Goal: Information Seeking & Learning: Learn about a topic

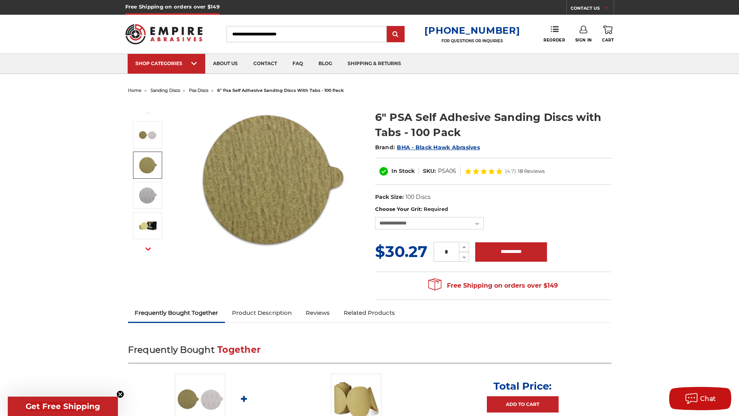
click at [152, 164] on img at bounding box center [147, 165] width 19 height 19
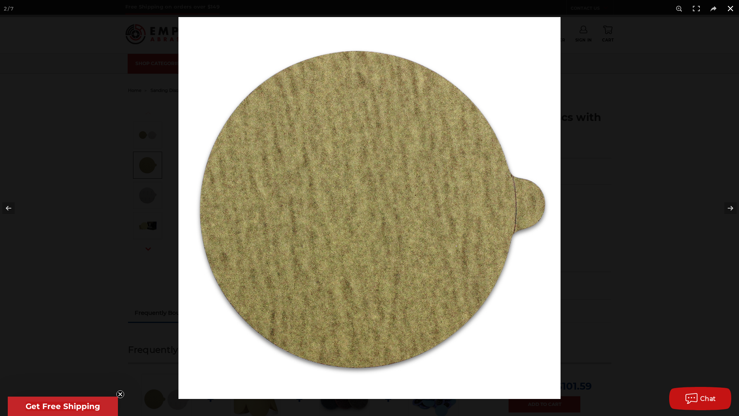
click at [634, 165] on div at bounding box center [547, 225] width 739 height 416
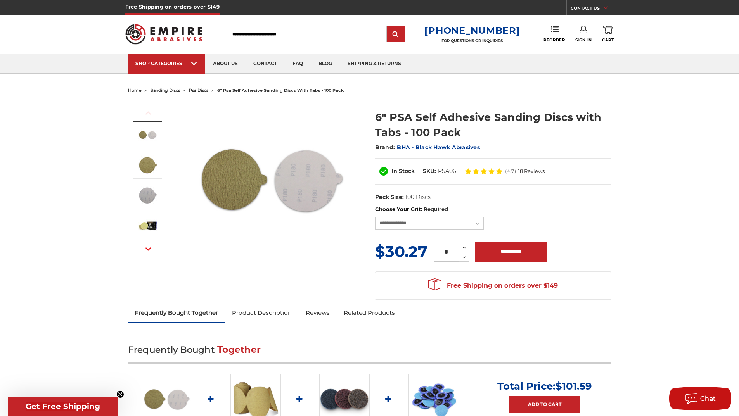
click at [138, 144] on img at bounding box center [147, 134] width 19 height 19
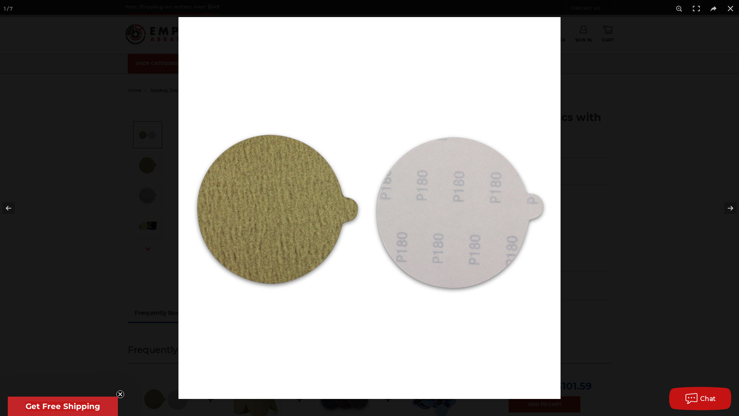
click at [144, 174] on div at bounding box center [369, 208] width 739 height 416
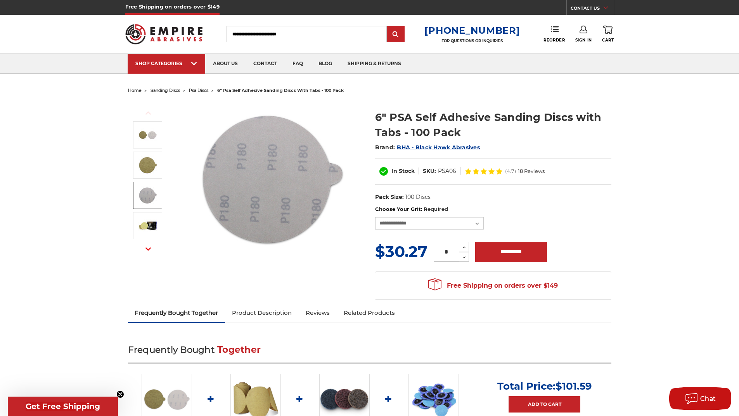
click at [143, 190] on img at bounding box center [147, 195] width 19 height 19
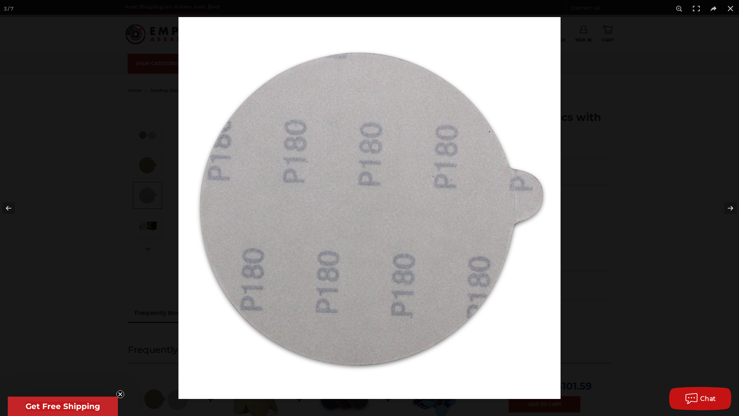
click at [122, 233] on div at bounding box center [369, 208] width 739 height 416
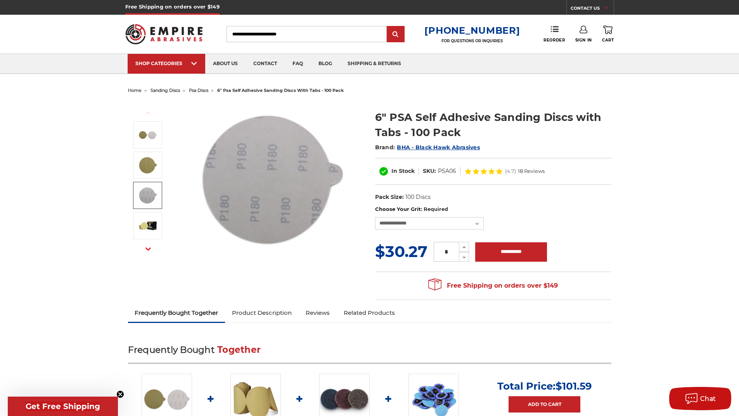
click at [148, 247] on icon "button" at bounding box center [147, 248] width 5 height 5
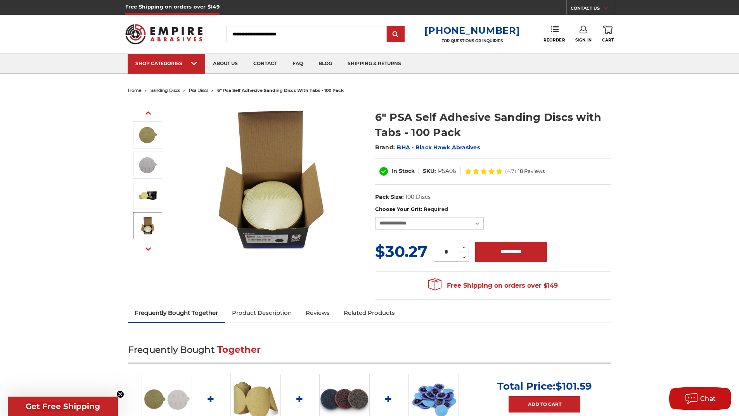
click at [152, 227] on img at bounding box center [147, 225] width 19 height 19
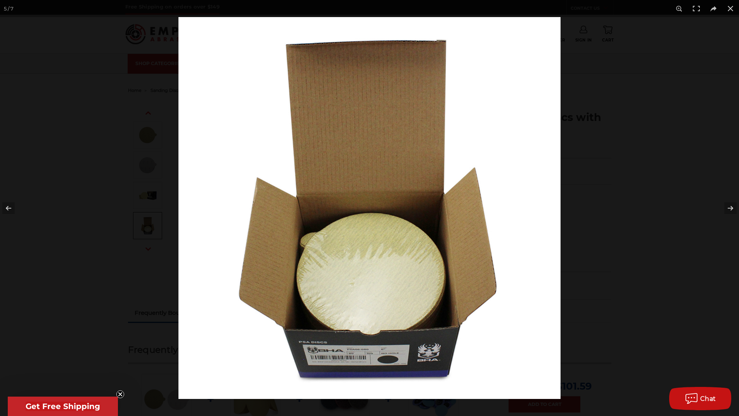
click at [93, 218] on div at bounding box center [369, 208] width 739 height 416
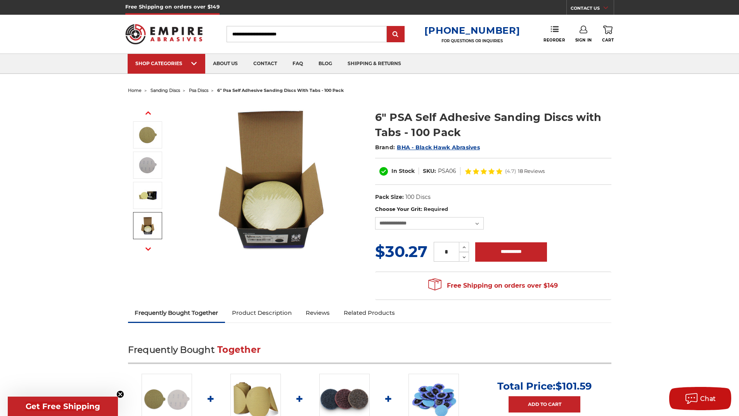
click at [142, 219] on img at bounding box center [147, 225] width 19 height 19
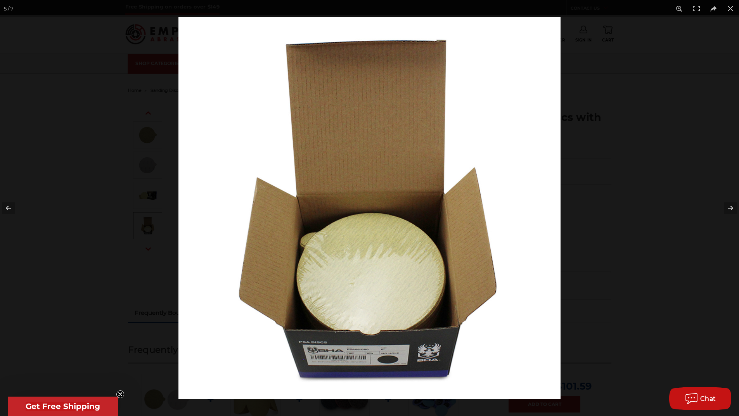
click at [95, 227] on div at bounding box center [369, 208] width 739 height 416
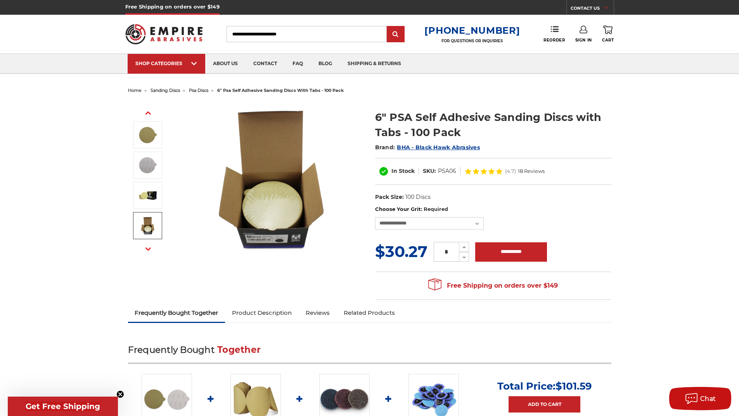
click at [154, 225] on img at bounding box center [147, 225] width 19 height 19
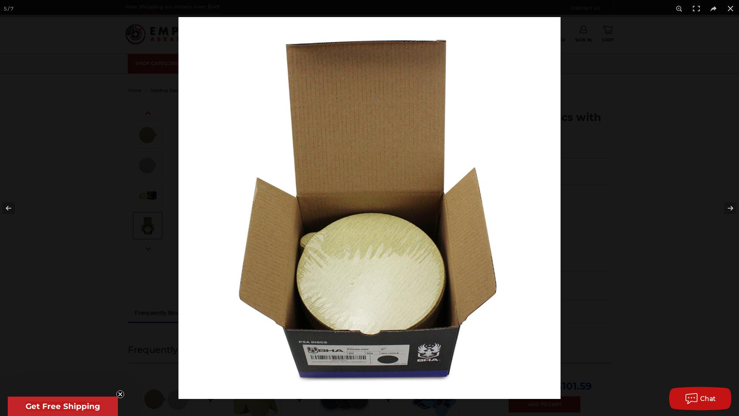
click at [96, 262] on div at bounding box center [369, 208] width 739 height 416
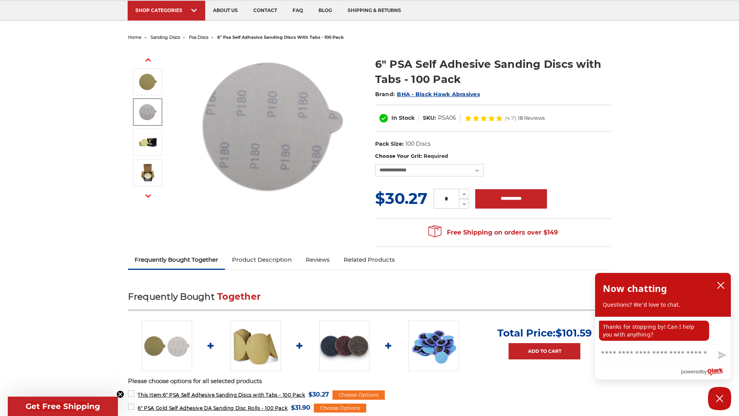
scroll to position [116, 0]
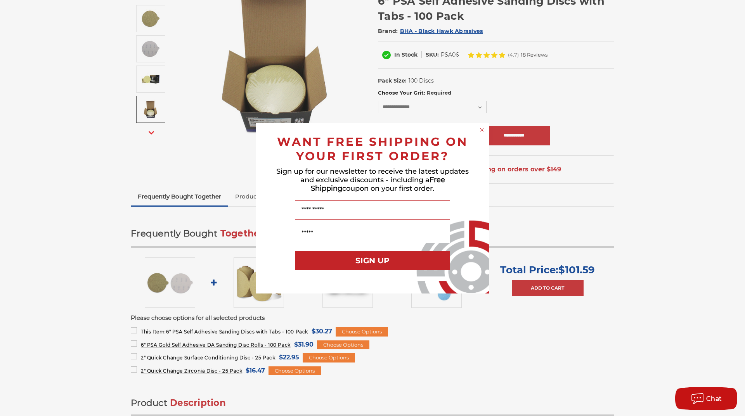
click at [580, 75] on div "Close dialog WANT FREE SHIPPING ON YOUR FIRST ORDER? Sign up for our newsletter…" at bounding box center [372, 208] width 745 height 416
click at [481, 128] on circle "Close dialog" at bounding box center [481, 129] width 7 height 7
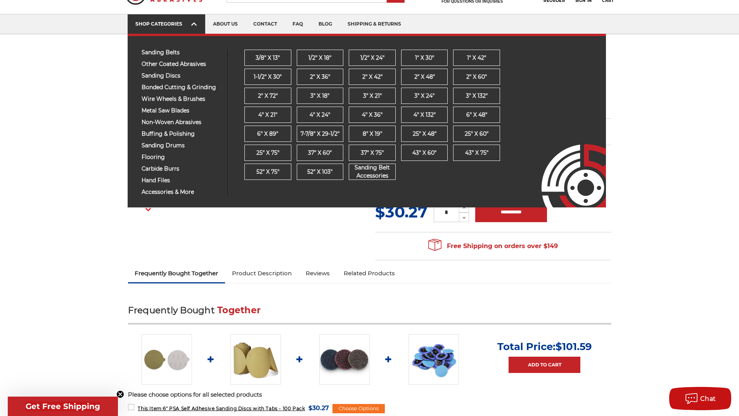
scroll to position [39, 0]
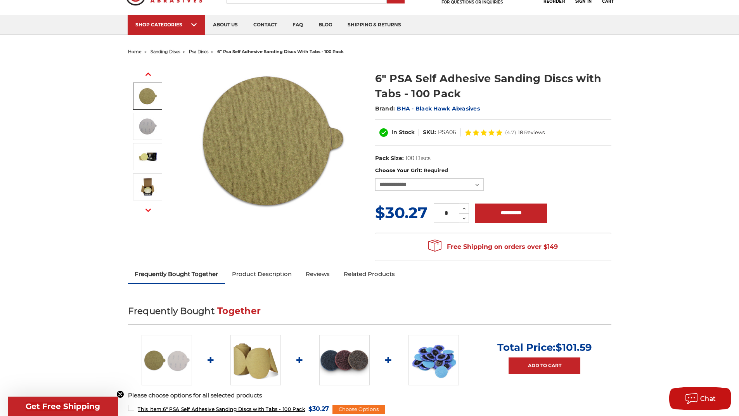
click at [145, 91] on img at bounding box center [147, 96] width 19 height 19
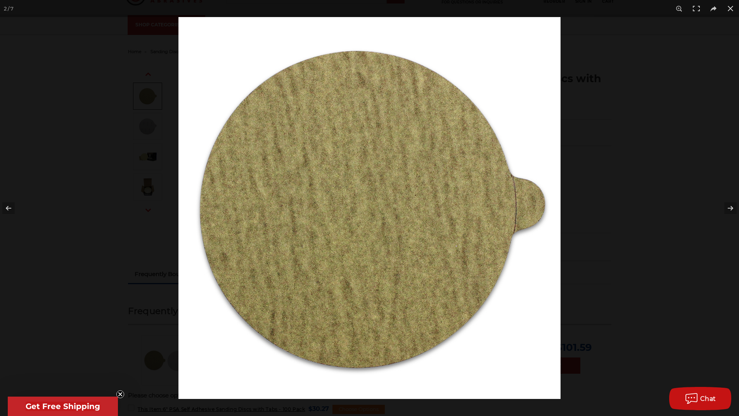
click at [110, 156] on div at bounding box center [369, 208] width 739 height 416
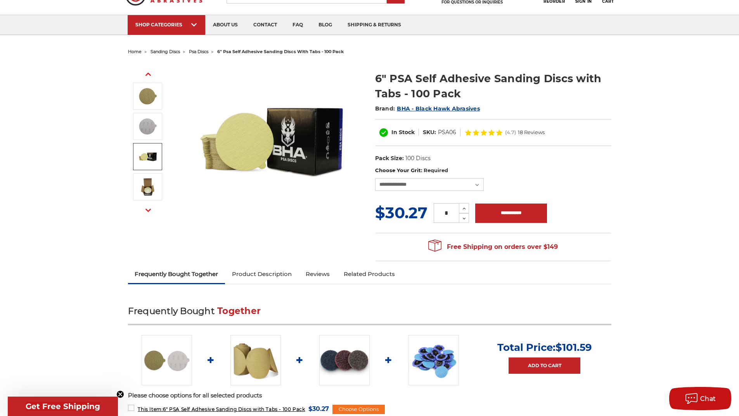
click at [147, 150] on img at bounding box center [147, 156] width 19 height 19
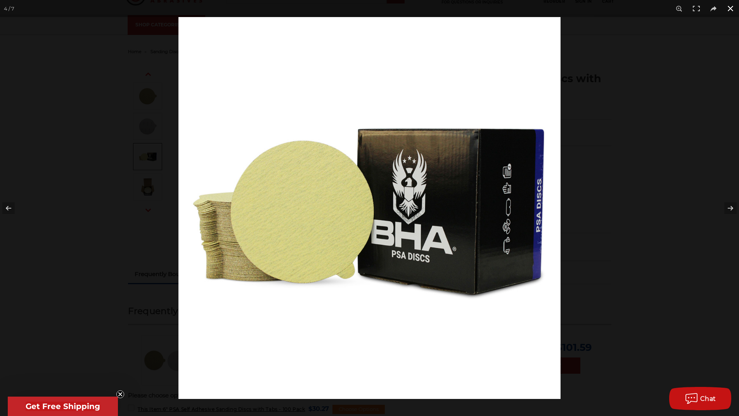
click at [657, 125] on div at bounding box center [547, 225] width 739 height 416
